Goal: Navigation & Orientation: Find specific page/section

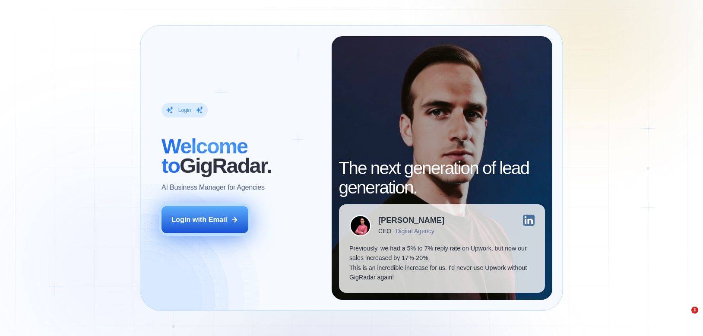
click at [212, 227] on button "Login with Email" at bounding box center [204, 219] width 87 height 27
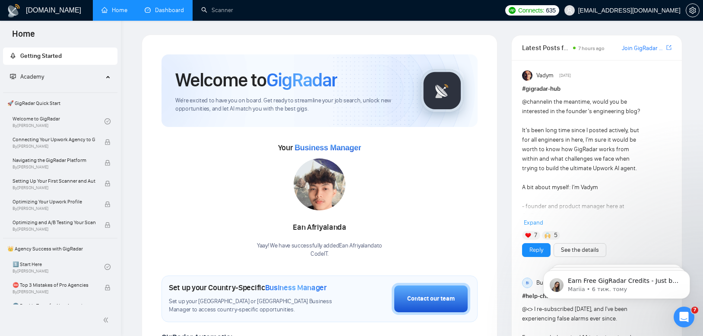
click at [160, 11] on link "Dashboard" at bounding box center [164, 9] width 39 height 7
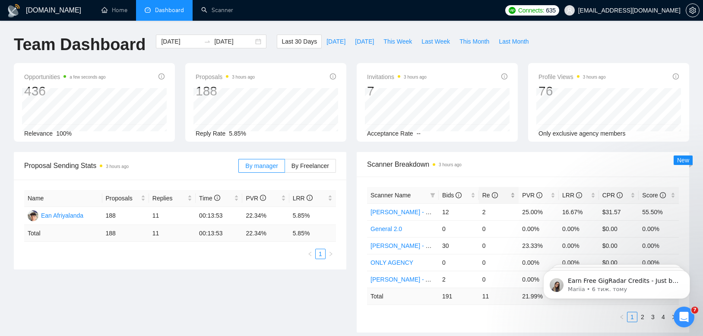
click at [485, 196] on span "Re" at bounding box center [490, 195] width 16 height 7
click at [485, 195] on span "Re" at bounding box center [490, 195] width 16 height 7
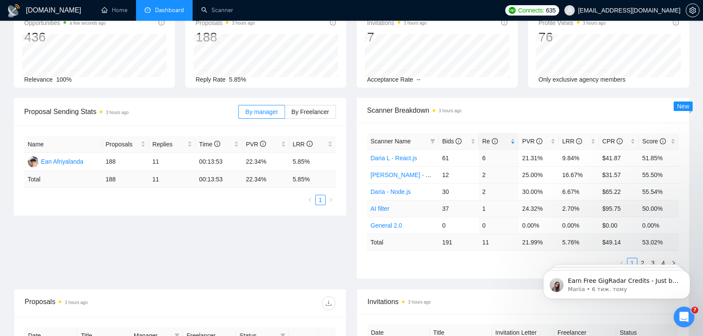
scroll to position [57, 0]
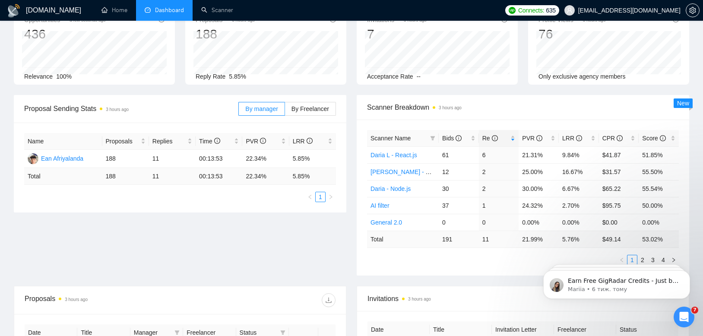
click at [638, 259] on body "Earn Free GigRadar Credits - Just by Sharing Your Story! 💬 Want more credits fo…" at bounding box center [617, 283] width 166 height 54
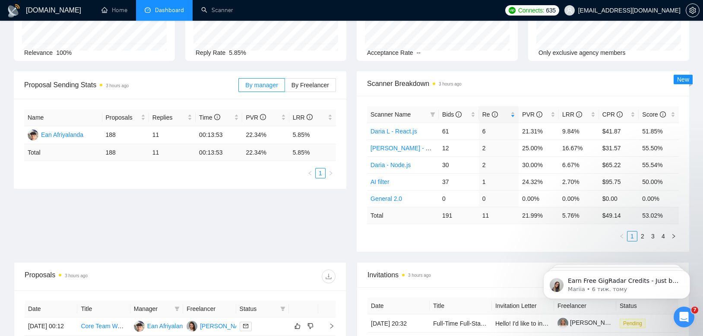
scroll to position [83, 0]
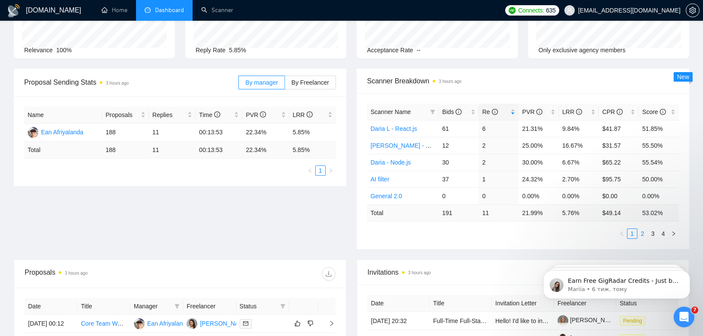
click at [642, 232] on link "2" at bounding box center [642, 233] width 9 height 9
click at [653, 233] on link "3" at bounding box center [652, 233] width 9 height 9
click at [643, 234] on link "2" at bounding box center [642, 233] width 9 height 9
click at [653, 234] on link "3" at bounding box center [652, 233] width 9 height 9
click at [661, 234] on link "4" at bounding box center [662, 233] width 9 height 9
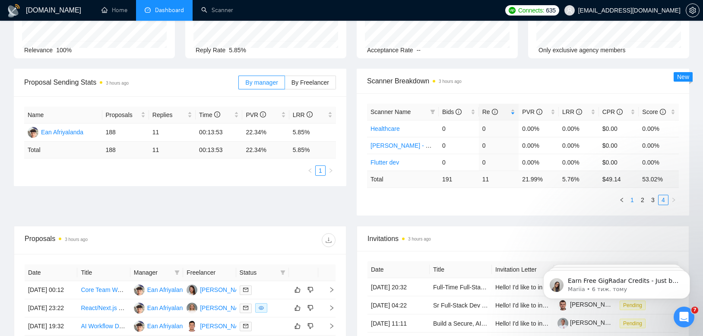
click at [632, 199] on link "1" at bounding box center [631, 199] width 9 height 9
